Goal: Task Accomplishment & Management: Manage account settings

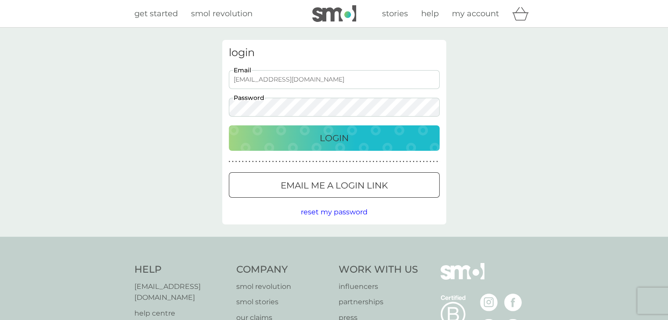
click at [245, 134] on div "login [EMAIL_ADDRESS][DOMAIN_NAME] Email Password Login ● ● ● ● ● ● ● ● ● ● ● ●…" at bounding box center [334, 132] width 224 height 185
click at [245, 134] on div "Login" at bounding box center [334, 138] width 193 height 14
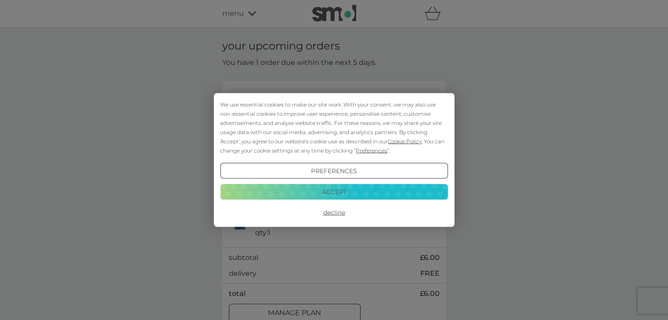
click at [337, 195] on button "Accept" at bounding box center [333, 192] width 227 height 16
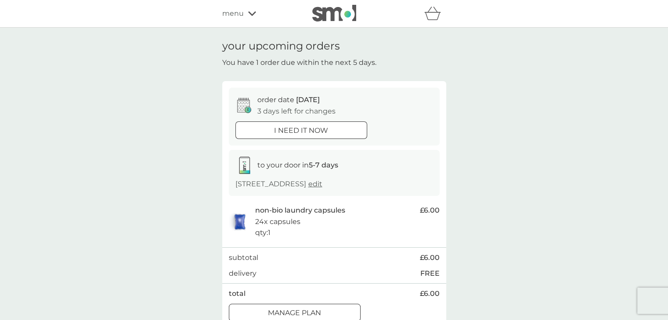
scroll to position [60, 0]
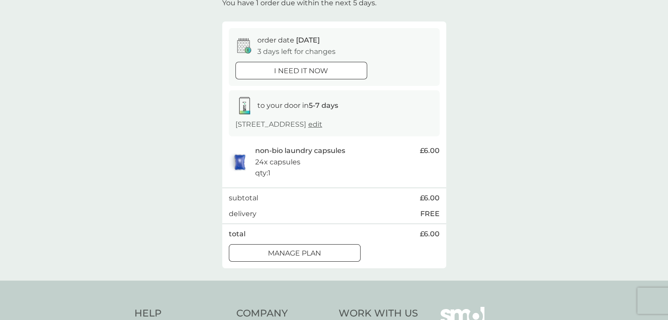
click at [281, 252] on div at bounding box center [283, 252] width 5 height 5
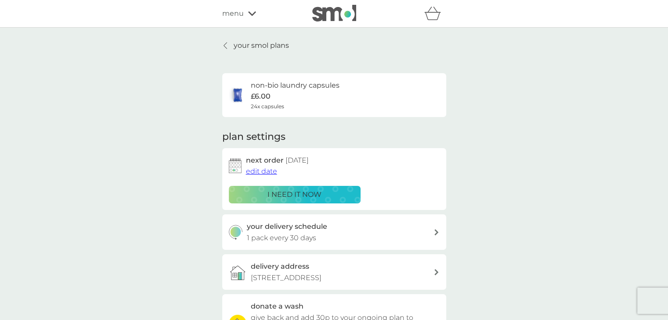
click at [257, 169] on span "edit date" at bounding box center [261, 171] width 31 height 8
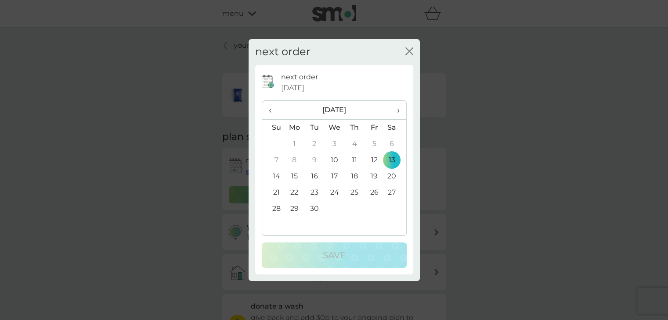
click at [371, 177] on td "19" at bounding box center [374, 177] width 20 height 16
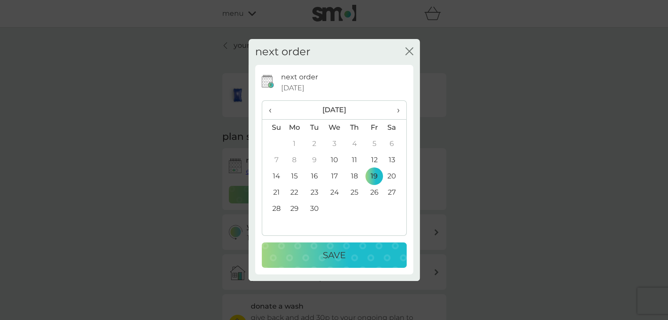
click at [340, 253] on p "Save" at bounding box center [334, 255] width 23 height 14
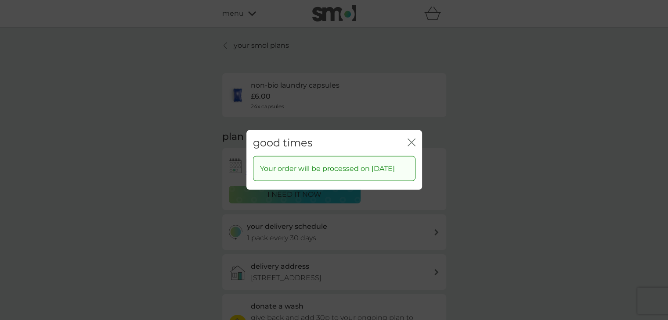
click at [409, 139] on icon "close" at bounding box center [411, 143] width 8 height 8
